Goal: Information Seeking & Learning: Learn about a topic

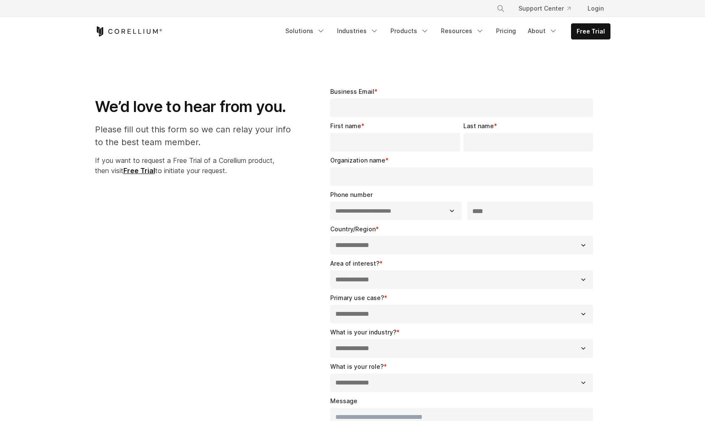
select select "**"
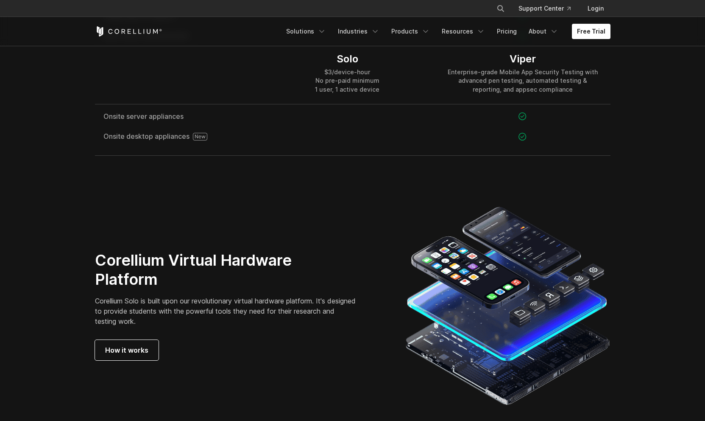
scroll to position [1572, 0]
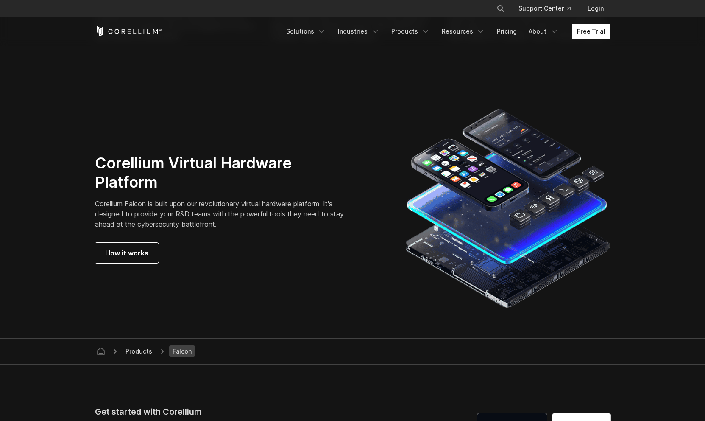
scroll to position [2426, 0]
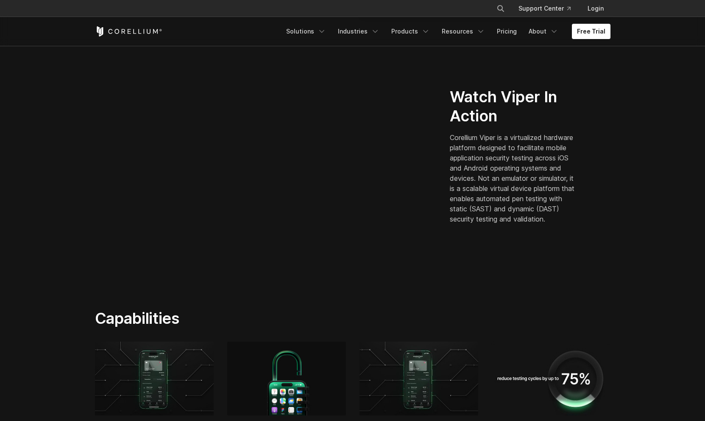
scroll to position [221, 0]
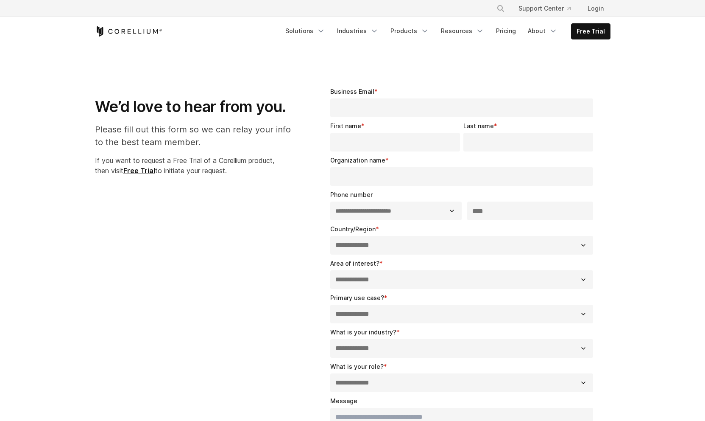
select select "**"
click at [143, 172] on strong "Free Trial" at bounding box center [139, 170] width 32 height 8
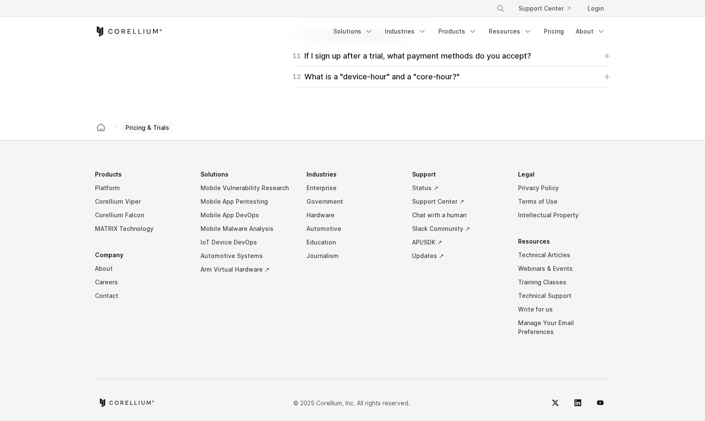
scroll to position [1186, 0]
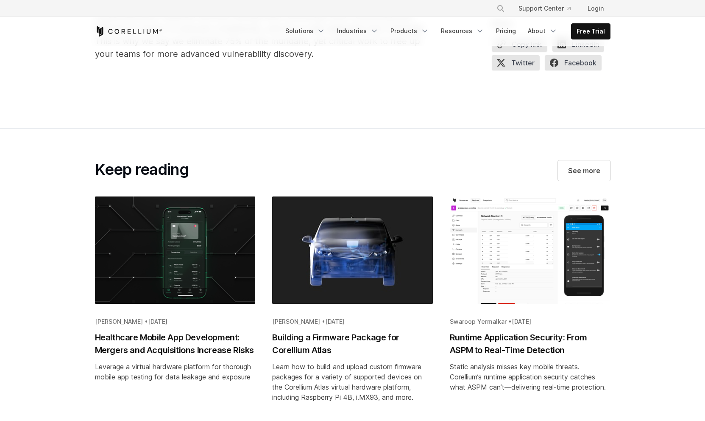
scroll to position [3398, 0]
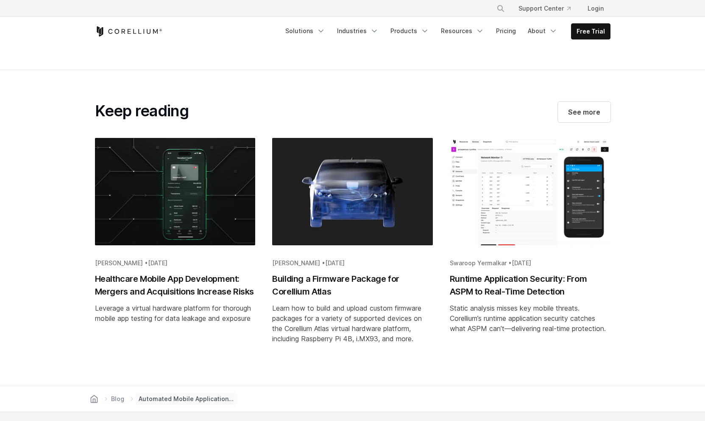
click at [143, 279] on h2 "Healthcare Mobile App Development: Mergers and Acquisitions Increase Risks" at bounding box center [175, 284] width 161 height 25
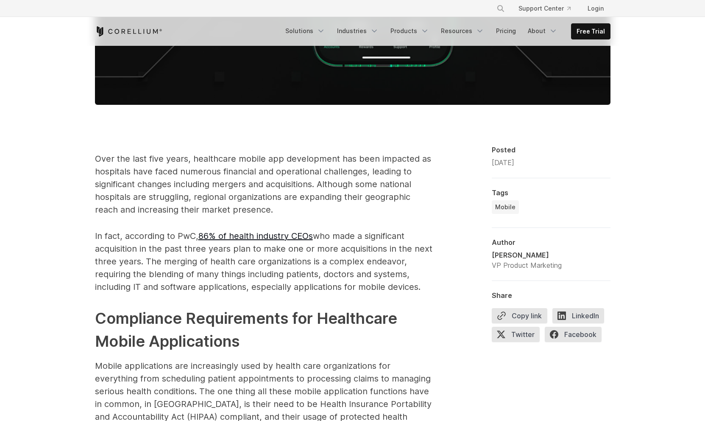
scroll to position [442, 0]
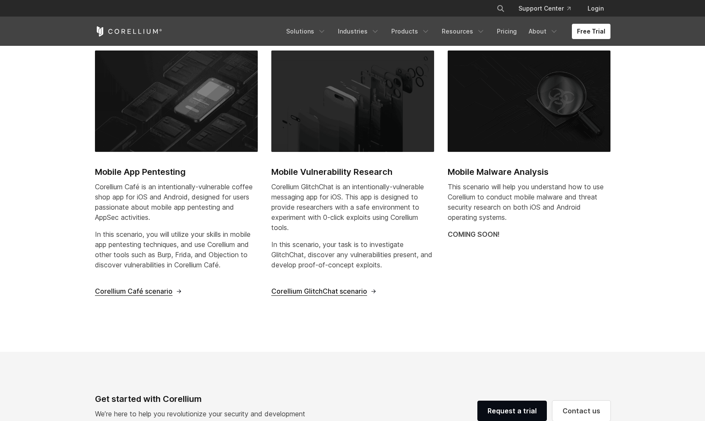
scroll to position [374, 0]
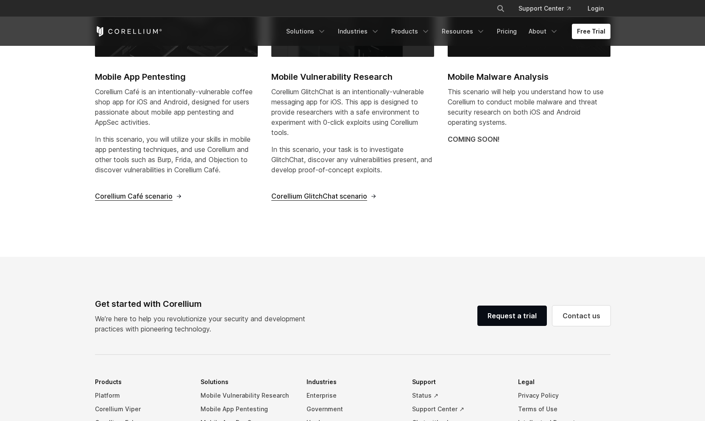
click at [157, 192] on span "Corellium Café scenario" at bounding box center [134, 196] width 78 height 9
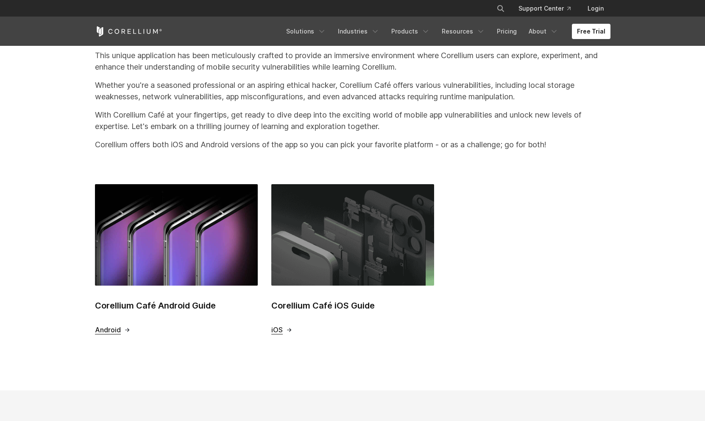
scroll to position [206, 0]
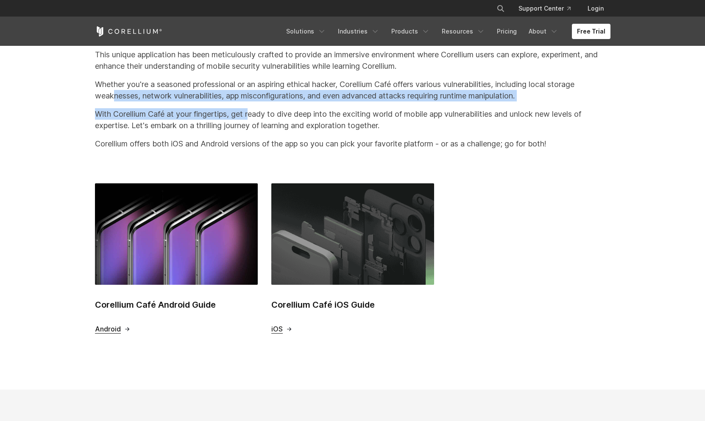
drag, startPoint x: 112, startPoint y: 93, endPoint x: 249, endPoint y: 114, distance: 138.1
click at [250, 114] on div "This unique application has been meticulously crafted to provide an immersive e…" at bounding box center [353, 99] width 533 height 114
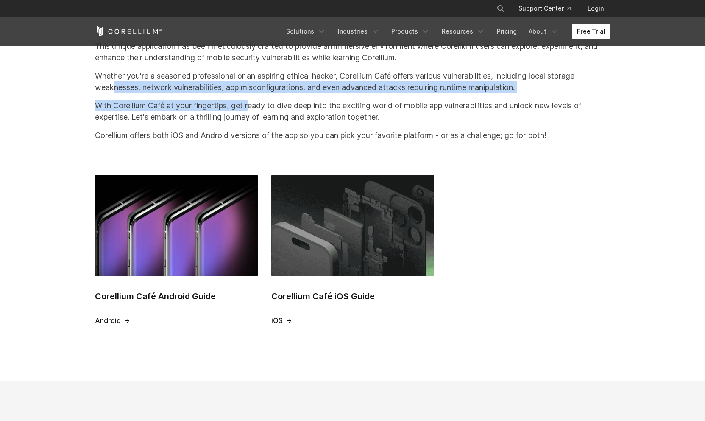
scroll to position [215, 0]
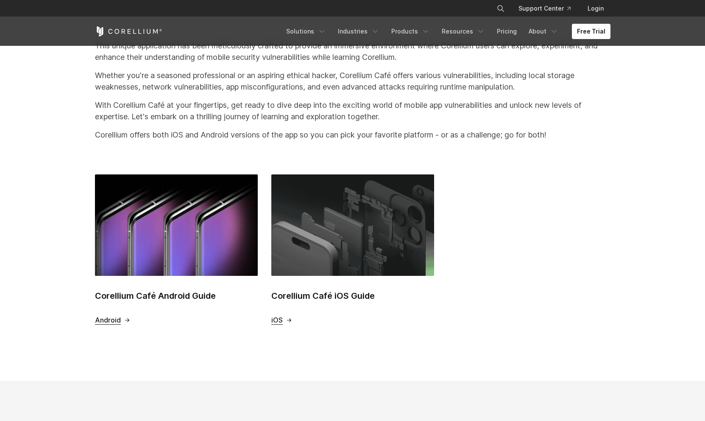
click at [186, 111] on p "With Corellium Café at your fingertips, get ready to dive deep into the excitin…" at bounding box center [353, 110] width 516 height 23
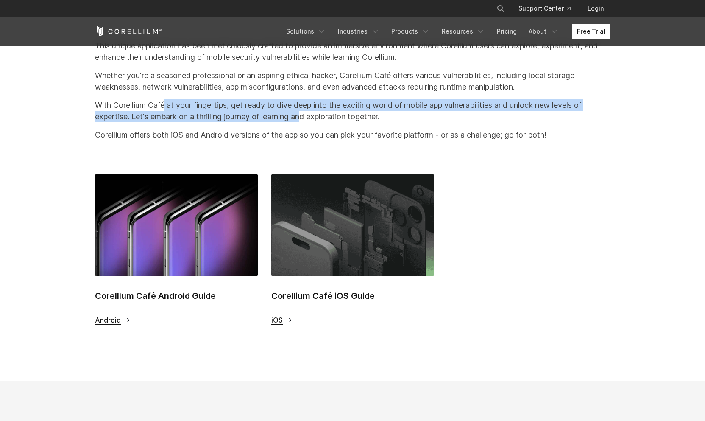
drag, startPoint x: 167, startPoint y: 107, endPoint x: 305, endPoint y: 114, distance: 138.9
click at [305, 114] on p "With Corellium Café at your fingertips, get ready to dive deep into the excitin…" at bounding box center [353, 110] width 516 height 23
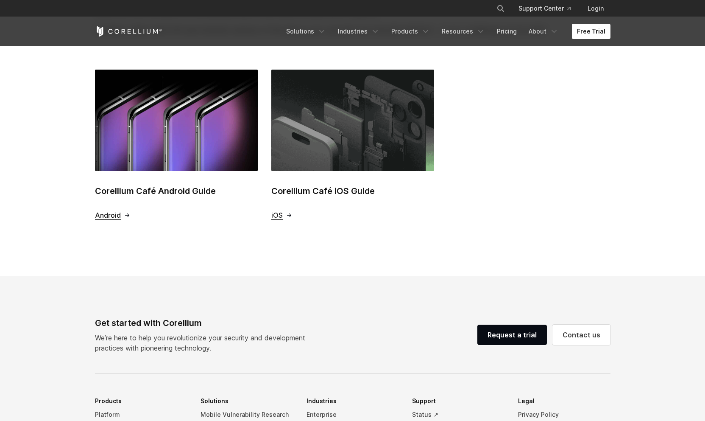
scroll to position [316, 0]
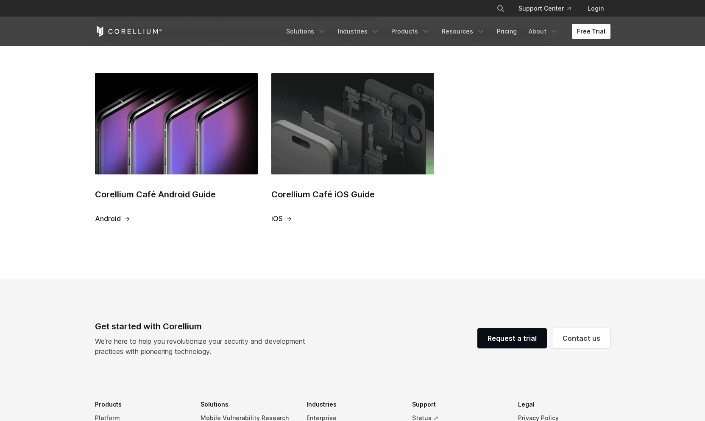
click at [155, 156] on img at bounding box center [176, 123] width 163 height 101
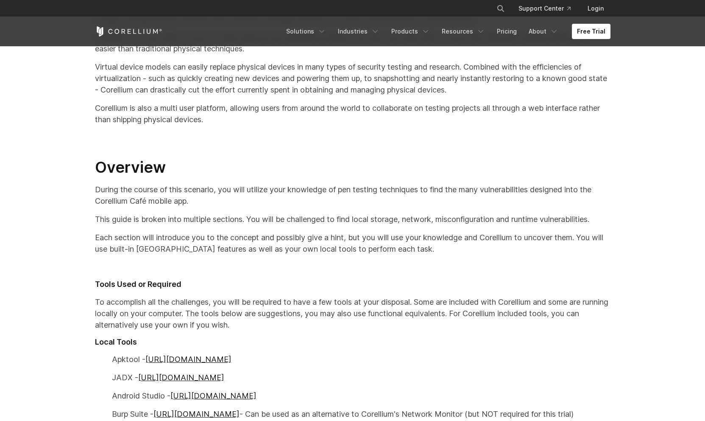
scroll to position [240, 0]
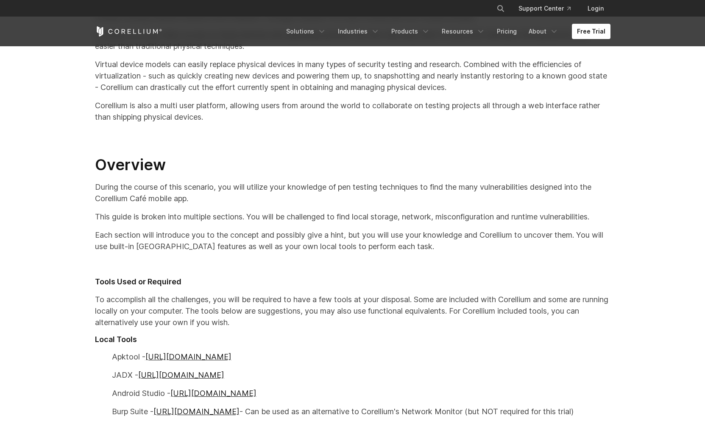
click at [287, 253] on div "Mobile App Pen Testing with Corellium and Corellium Café Many mobile security p…" at bounding box center [353, 270] width 533 height 595
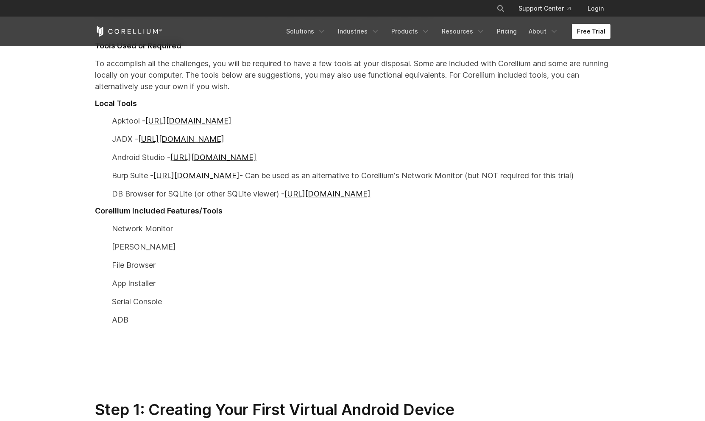
scroll to position [481, 0]
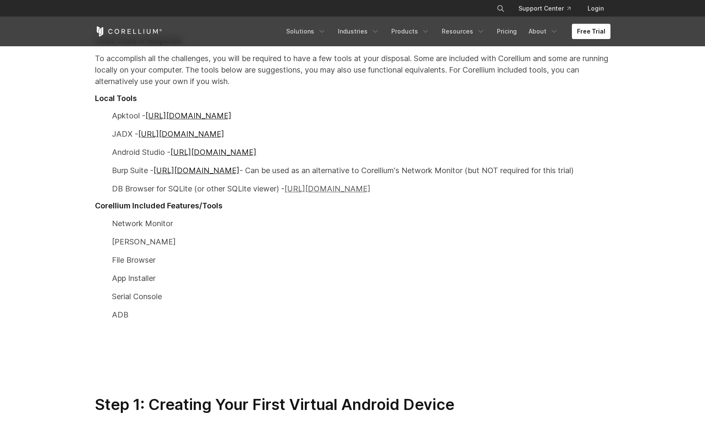
click at [361, 189] on link "[URL][DOMAIN_NAME]" at bounding box center [328, 188] width 86 height 9
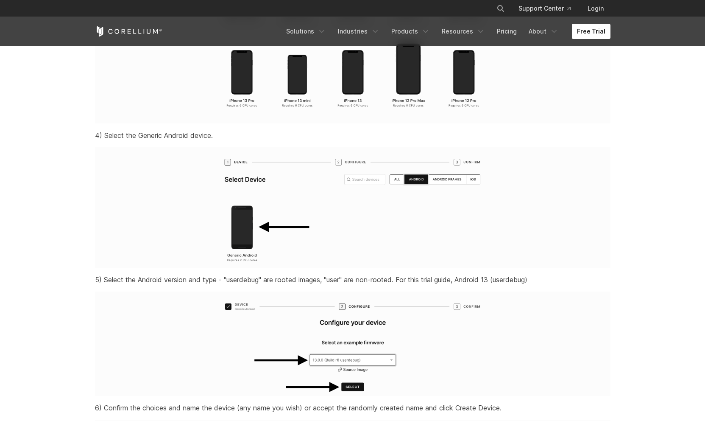
scroll to position [1530, 0]
